Goal: Task Accomplishment & Management: Use online tool/utility

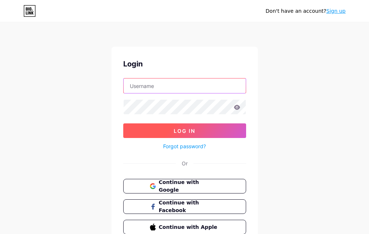
type input "[EMAIL_ADDRESS][DOMAIN_NAME]"
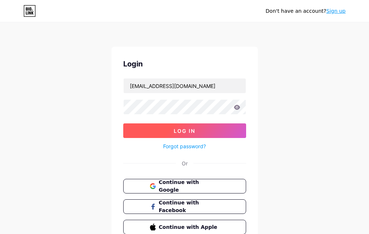
click at [183, 131] on span "Log In" at bounding box center [185, 131] width 22 height 6
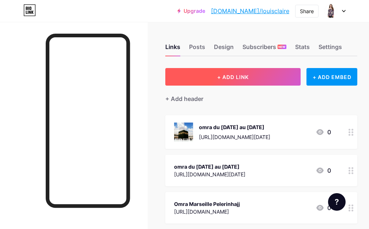
click at [238, 78] on span "+ ADD LINK" at bounding box center [232, 77] width 31 height 6
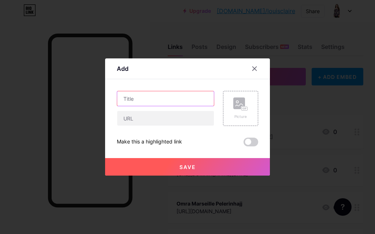
click at [150, 98] on input "text" at bounding box center [165, 98] width 97 height 15
click at [134, 100] on input "text" at bounding box center [165, 98] width 97 height 15
paste input "Prix Omra bruxelles Pelerinhajj"
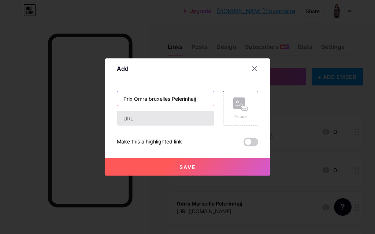
type input "Prix Omra bruxelles Pelerinhajj"
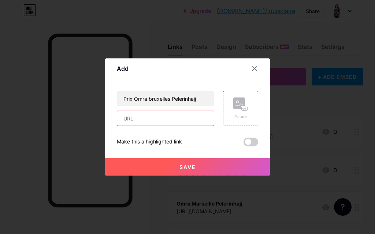
click at [142, 119] on input "text" at bounding box center [165, 118] width 97 height 15
click at [139, 118] on input "text" at bounding box center [165, 118] width 97 height 15
paste input "https://pelerinhajj.com/omra-bruxelles/"
type input "https://pelerinhajj.com/omra-bruxelles/"
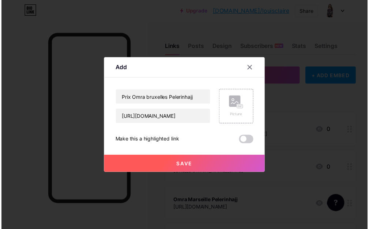
scroll to position [0, 0]
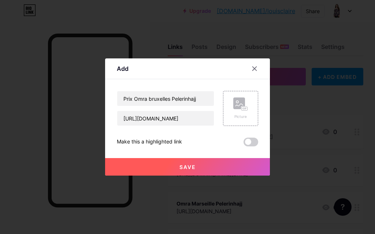
click at [213, 167] on button "Save" at bounding box center [187, 167] width 165 height 18
